Goal: Browse casually: Explore the website without a specific task or goal

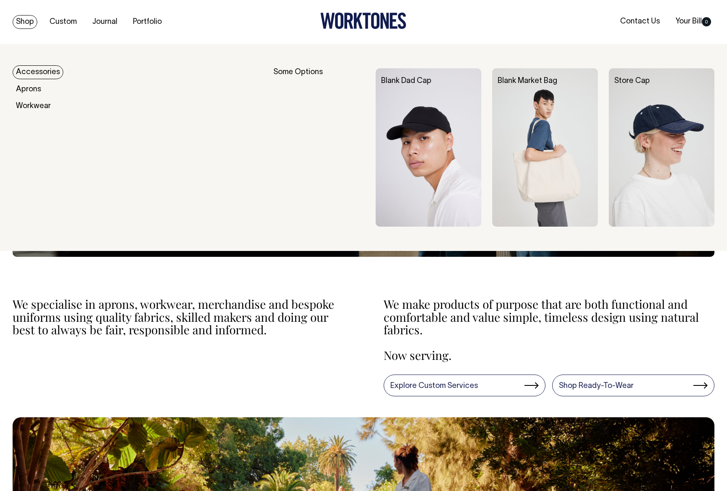
click at [27, 22] on link "Shop" at bounding box center [25, 22] width 25 height 14
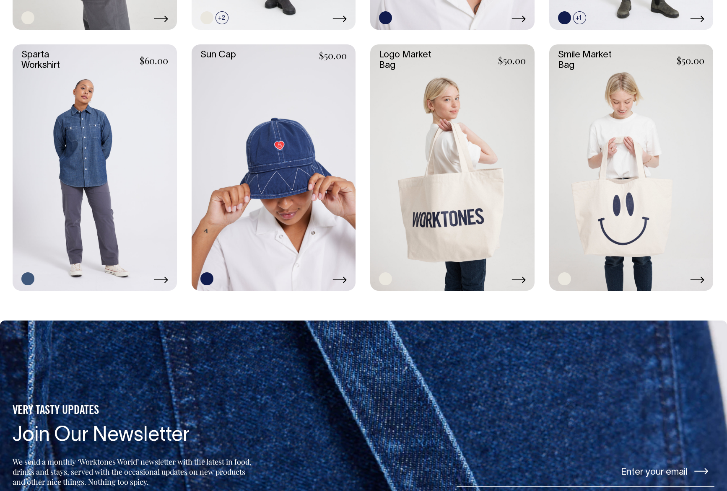
click at [453, 176] on link at bounding box center [452, 167] width 164 height 246
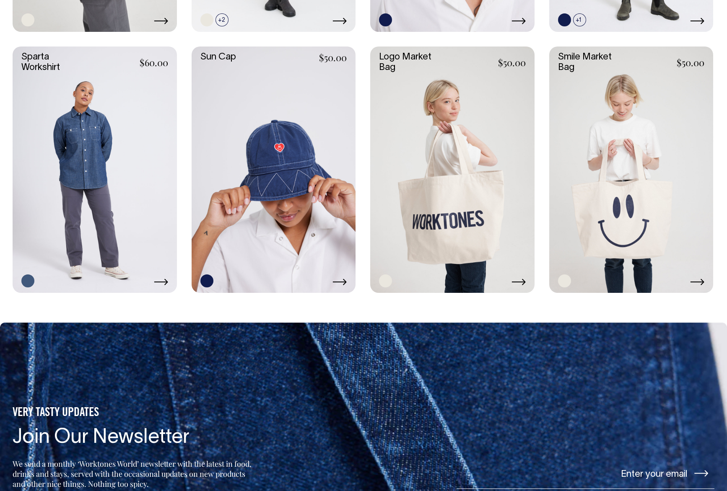
scroll to position [1663, 0]
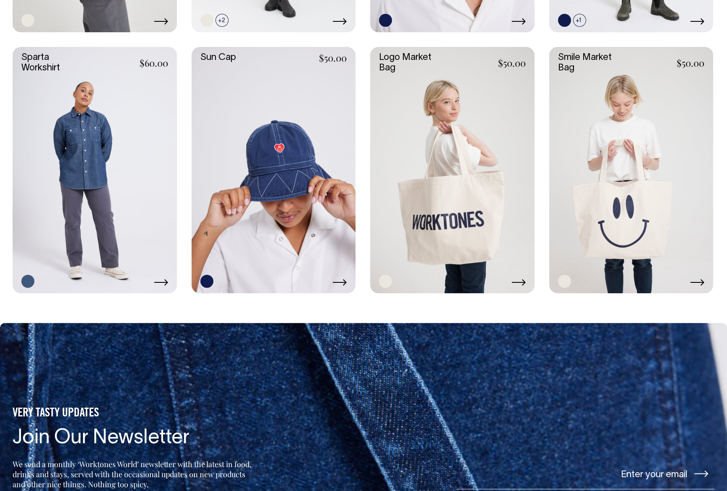
click at [608, 180] on link at bounding box center [631, 170] width 164 height 246
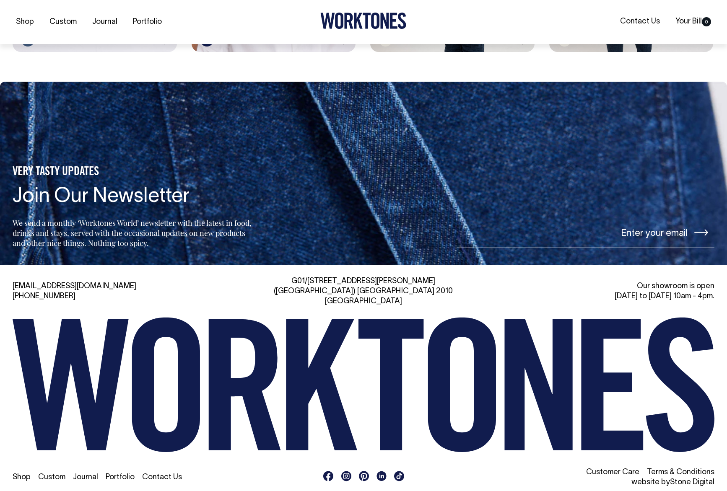
scroll to position [1904, 0]
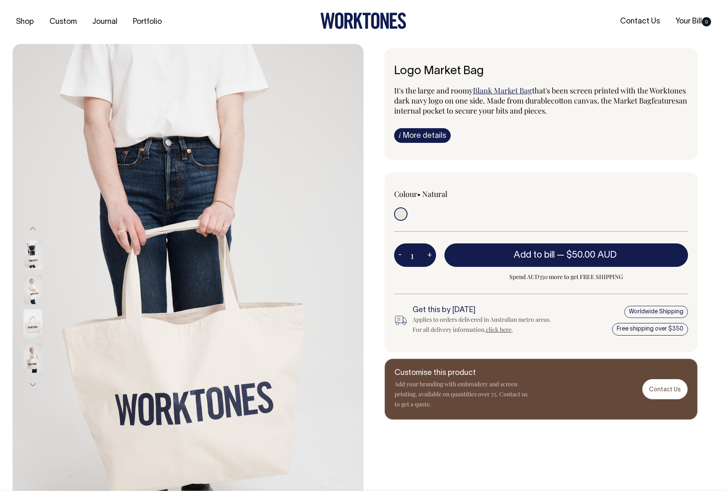
click at [34, 328] on img at bounding box center [32, 323] width 19 height 29
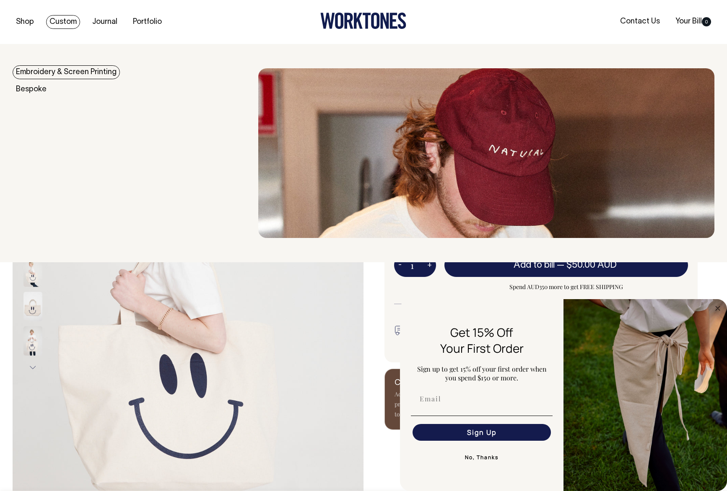
click at [65, 23] on link "Custom" at bounding box center [63, 22] width 34 height 14
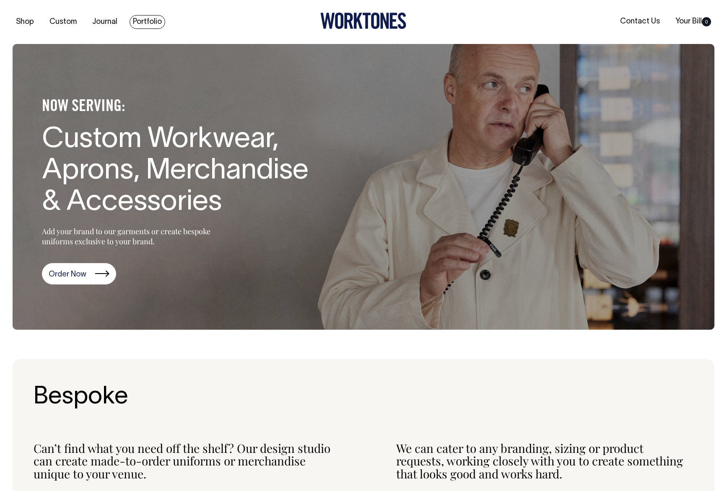
click at [150, 21] on link "Portfolio" at bounding box center [148, 22] width 36 height 14
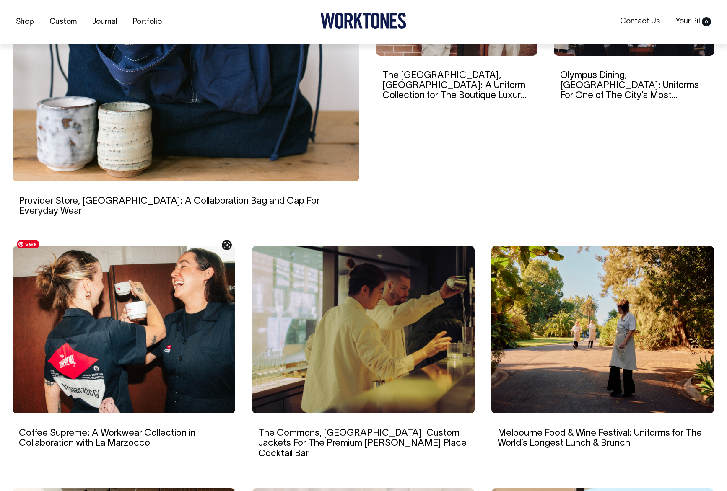
scroll to position [353, 0]
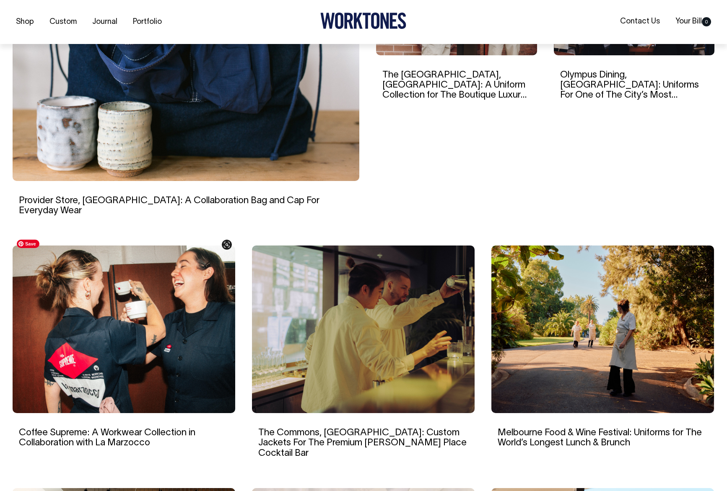
click at [162, 303] on img at bounding box center [124, 330] width 223 height 168
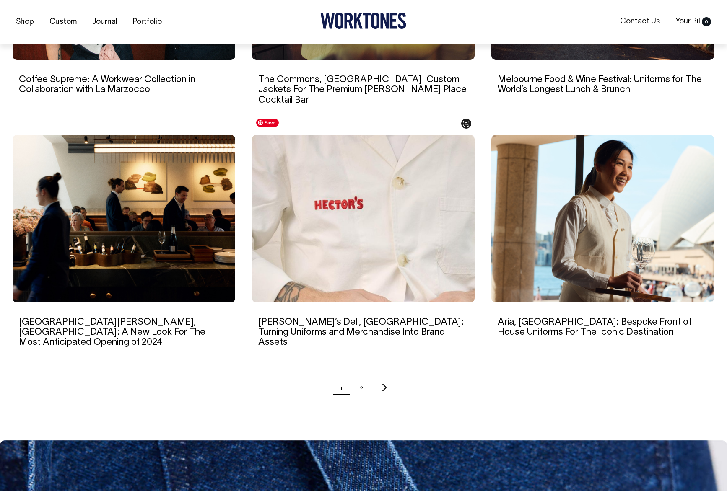
click at [346, 223] on img at bounding box center [363, 219] width 223 height 168
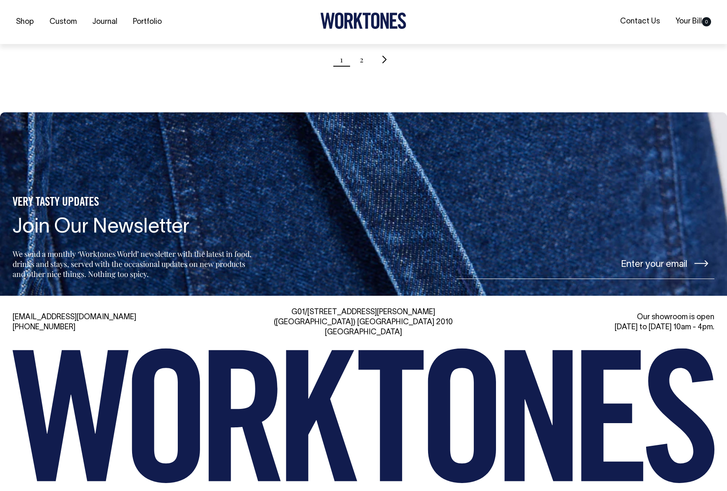
scroll to position [1035, 0]
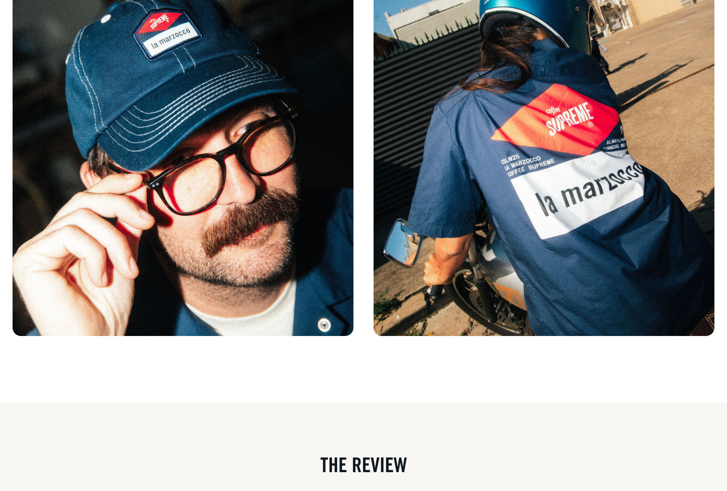
scroll to position [3610, 0]
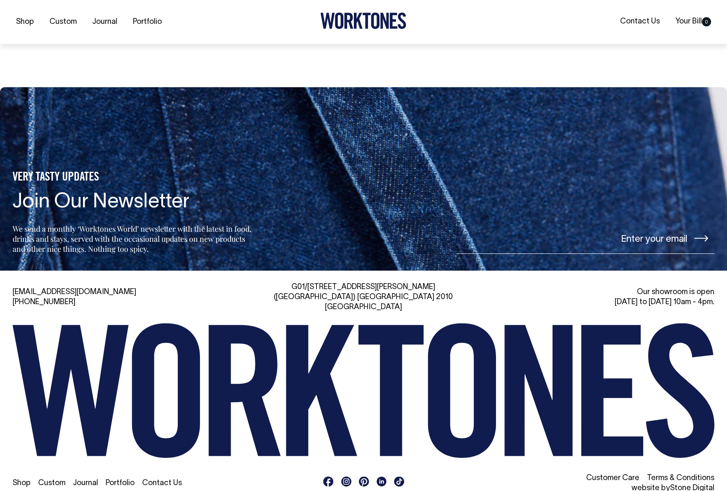
scroll to position [4723, 0]
